Goal: Task Accomplishment & Management: Complete application form

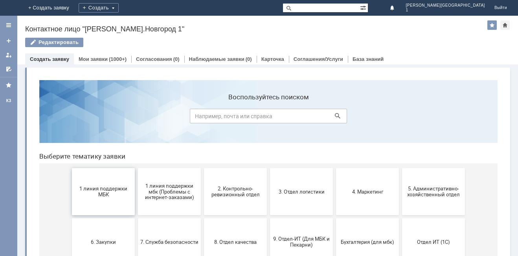
click at [102, 193] on span "1 линия поддержки МБК" at bounding box center [103, 192] width 58 height 12
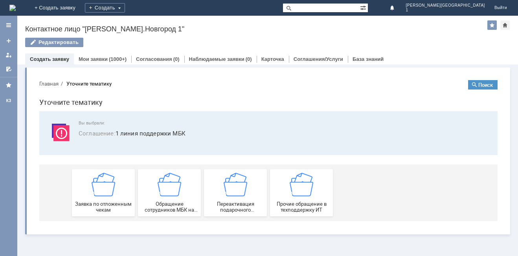
click at [102, 193] on img at bounding box center [104, 185] width 24 height 24
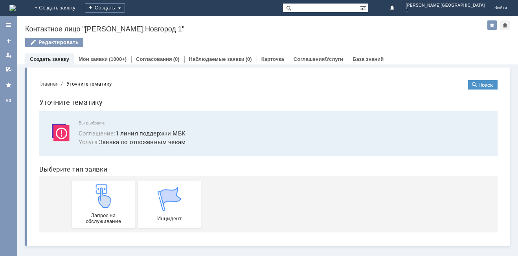
click at [102, 193] on img at bounding box center [104, 196] width 24 height 24
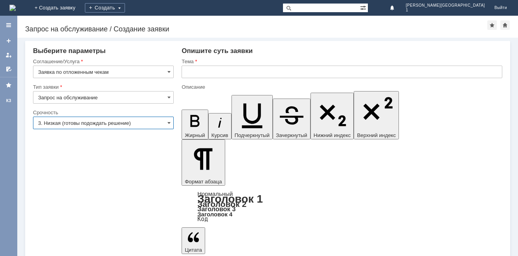
click at [155, 123] on input "3. Низкая (готовы подождать решение)" at bounding box center [103, 123] width 141 height 13
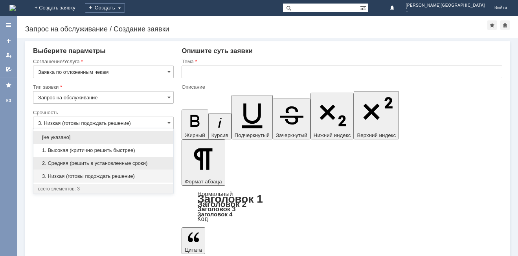
click at [150, 165] on span "2. Средняя (решить в установленные сроки)" at bounding box center [103, 163] width 131 height 6
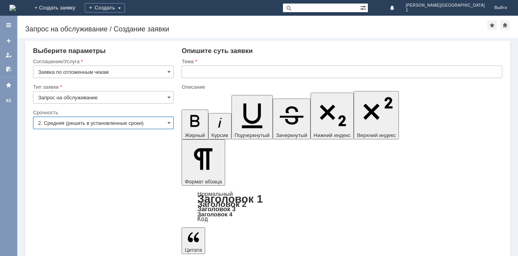
type input "2. Средняя (решить в установленные сроки)"
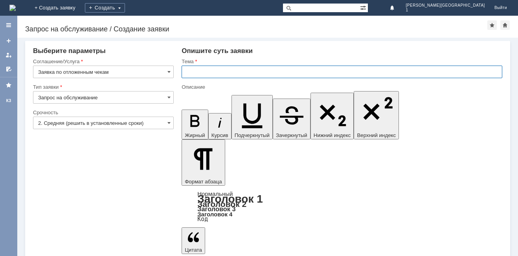
click at [197, 74] on input "text" at bounding box center [342, 72] width 321 height 13
type input "отл. чек"
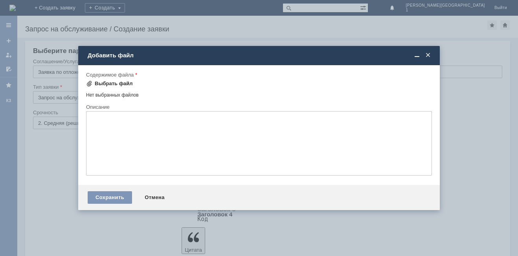
click at [124, 84] on div "Выбрать файл" at bounding box center [114, 84] width 38 height 6
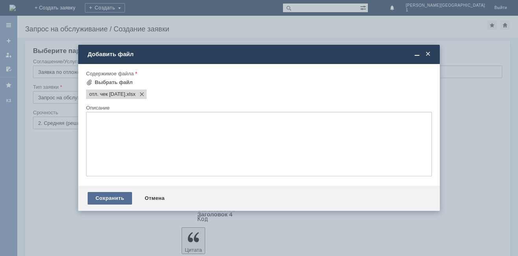
click at [108, 196] on div "Сохранить" at bounding box center [110, 198] width 44 height 13
